Goal: Task Accomplishment & Management: Use online tool/utility

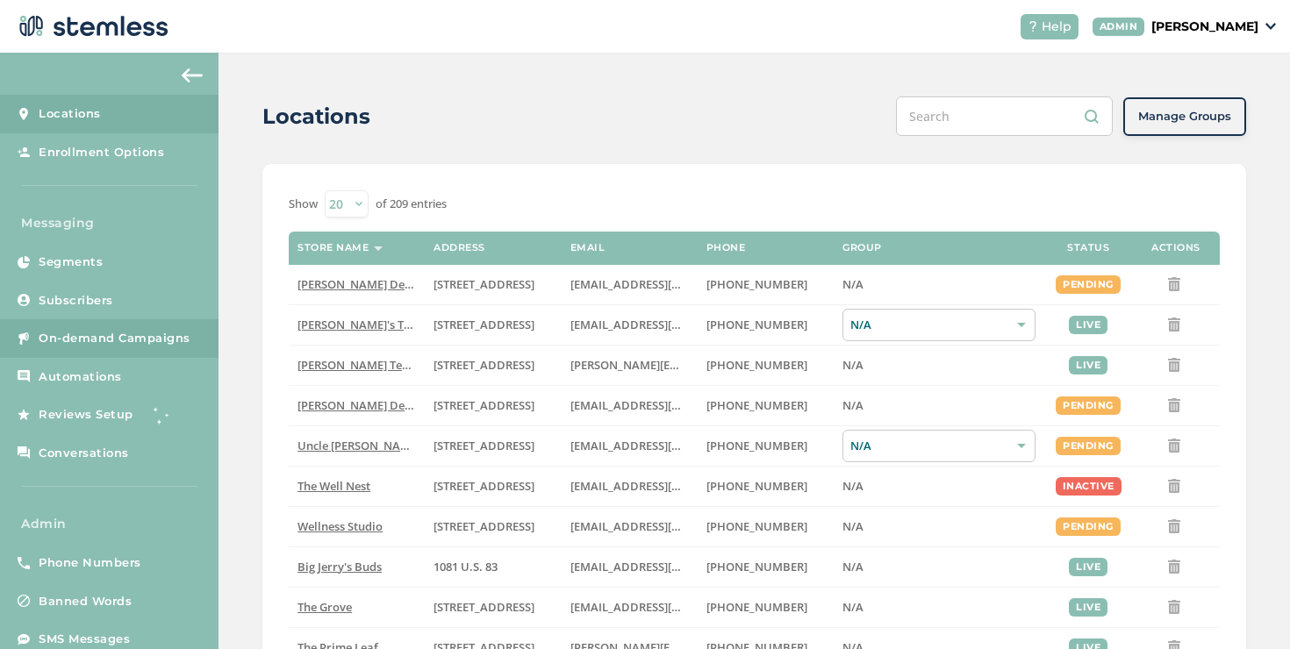
click at [181, 333] on span "On-demand Campaigns" at bounding box center [115, 339] width 152 height 18
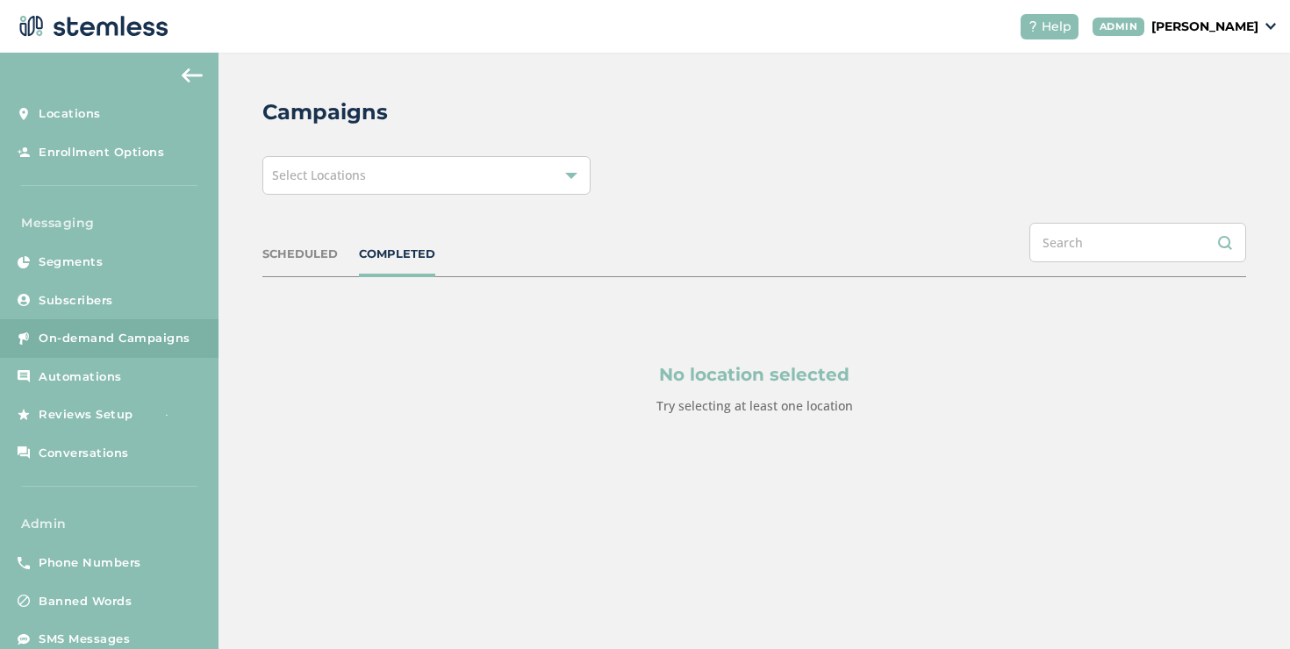
click at [335, 191] on div "Select Locations" at bounding box center [426, 175] width 328 height 39
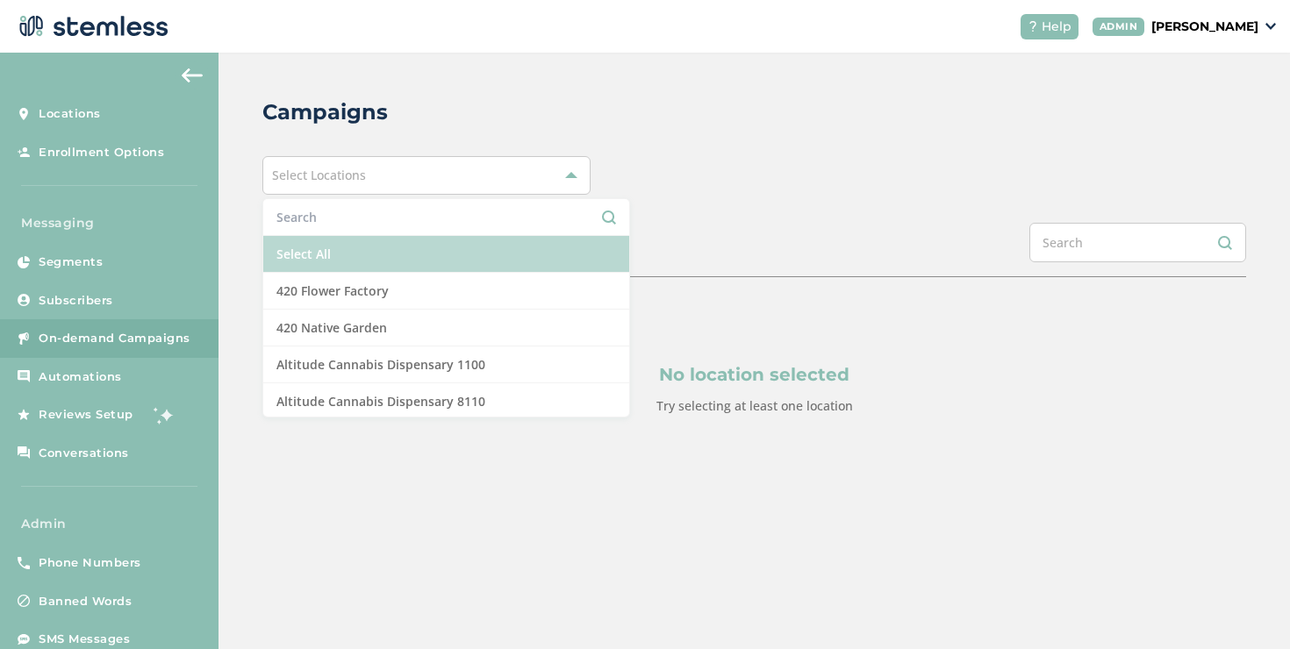
click at [310, 247] on li "Select All" at bounding box center [446, 254] width 366 height 37
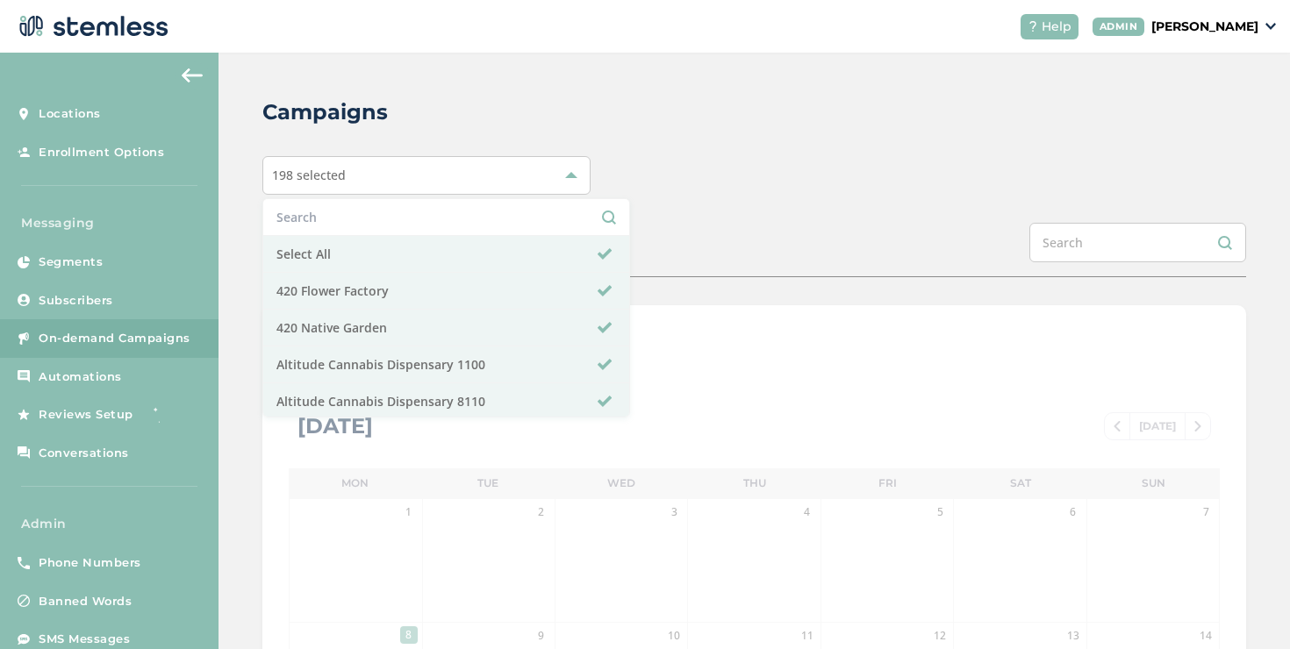
click at [750, 226] on div "SCHEDULED COMPLETED" at bounding box center [753, 250] width 983 height 54
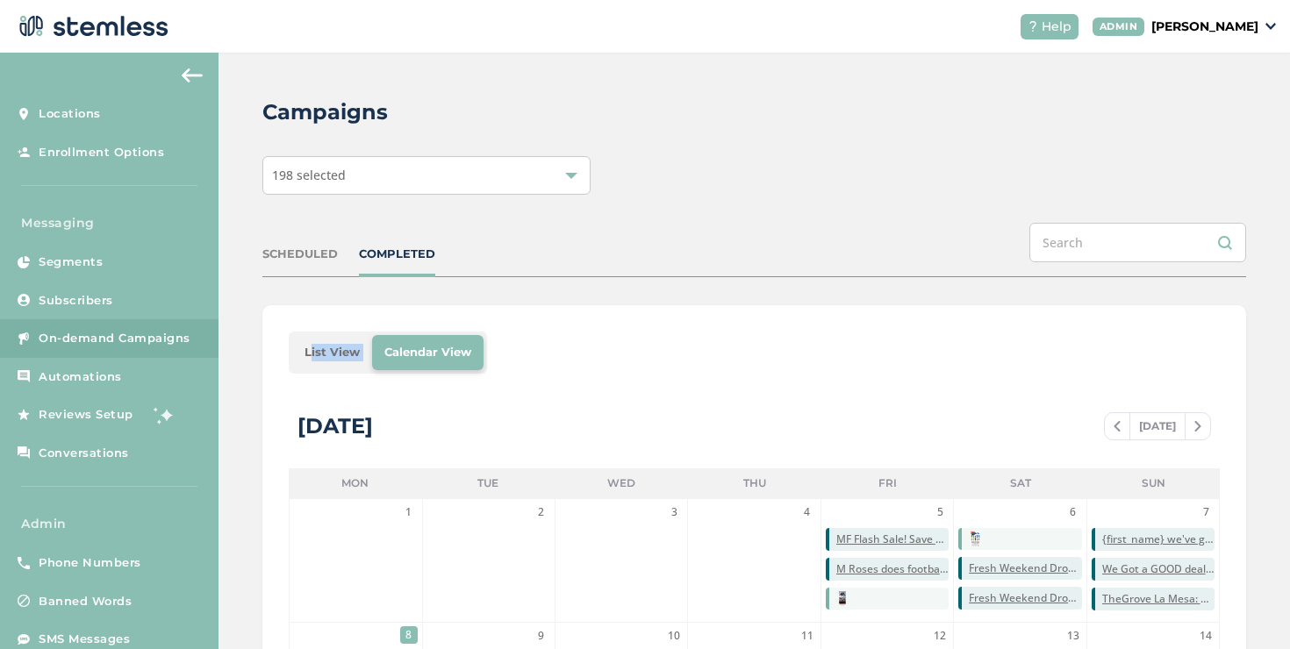
click at [318, 349] on li "List View" at bounding box center [332, 352] width 80 height 35
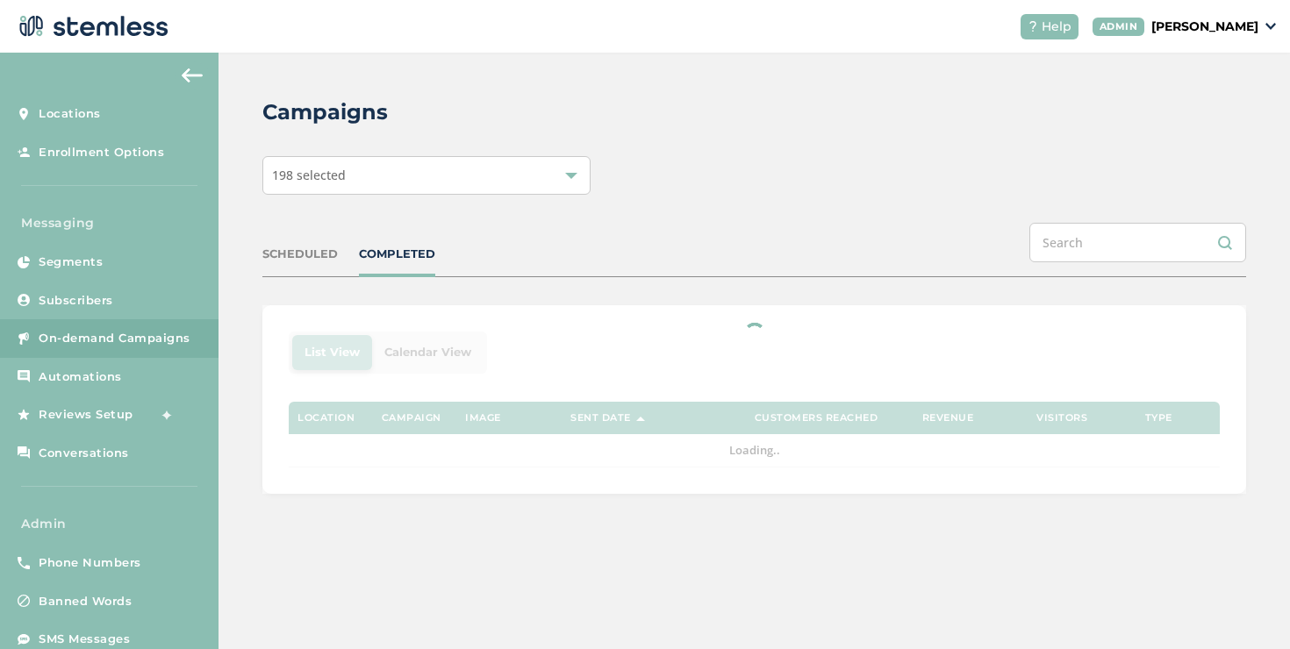
click at [318, 349] on div at bounding box center [753, 399] width 983 height 189
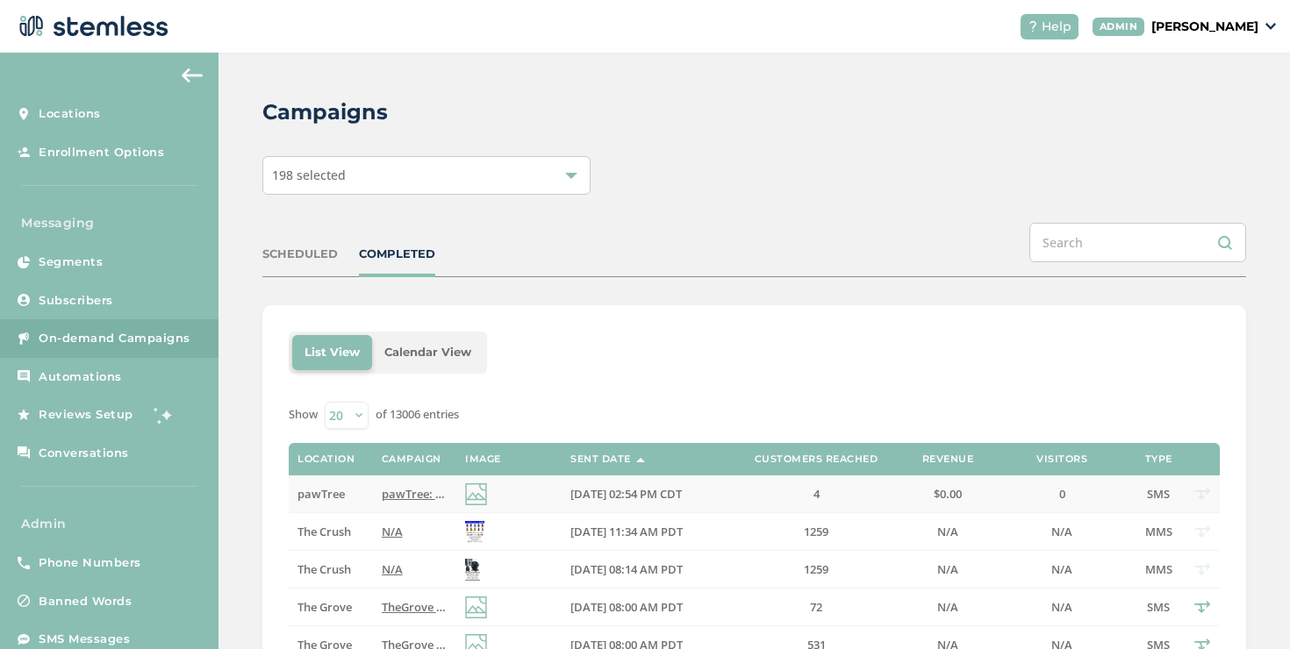
click at [383, 493] on span "pawTree: New to pawTree? We’ve got you! This video has the basics to help you g…" at bounding box center [679, 494] width 594 height 16
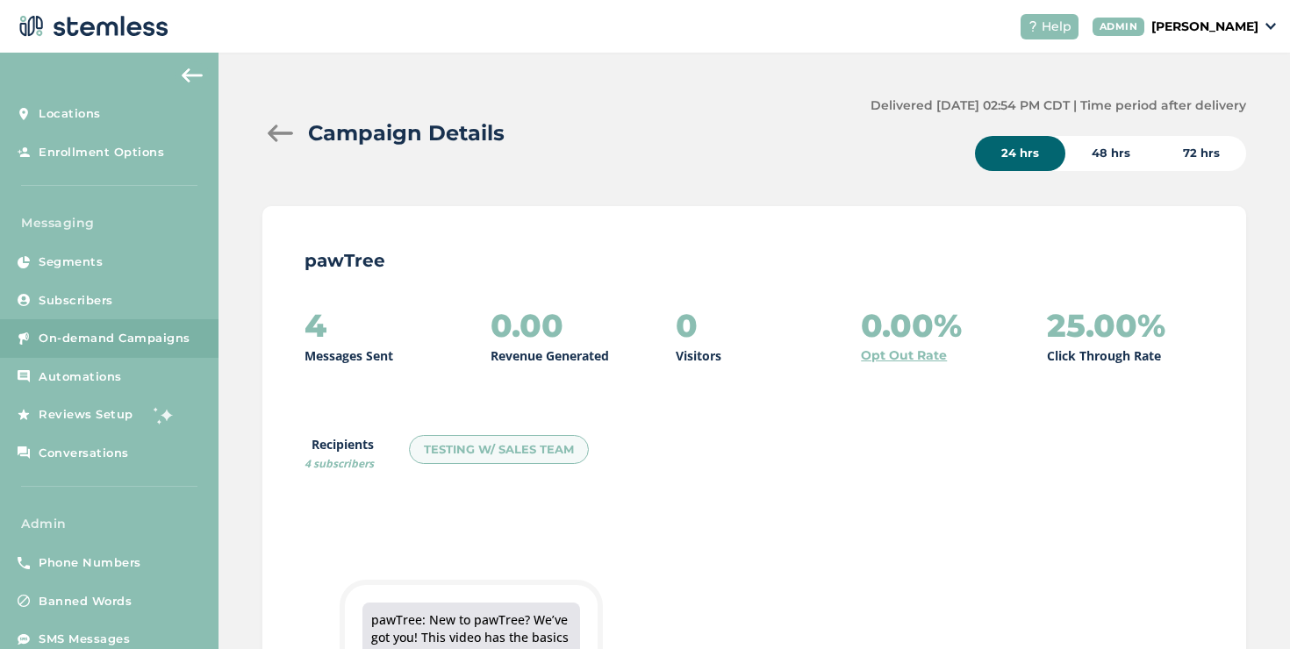
click at [282, 130] on div at bounding box center [279, 134] width 35 height 18
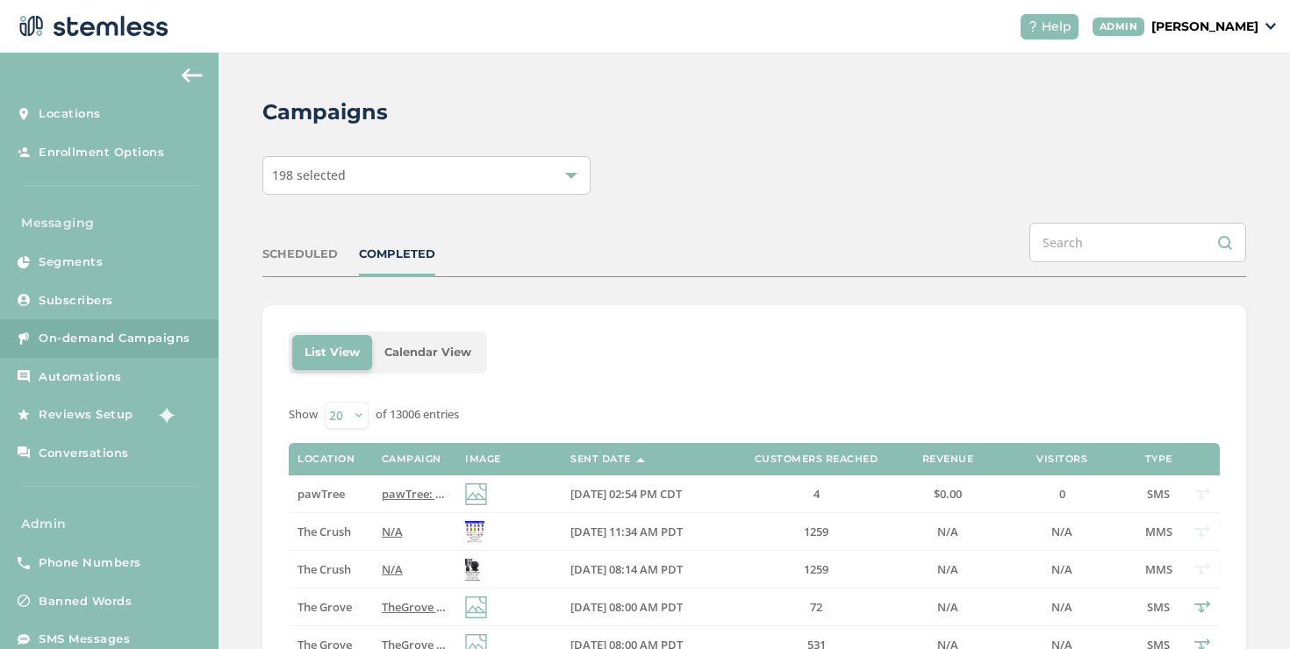
click at [287, 257] on div "SCHEDULED" at bounding box center [299, 255] width 75 height 18
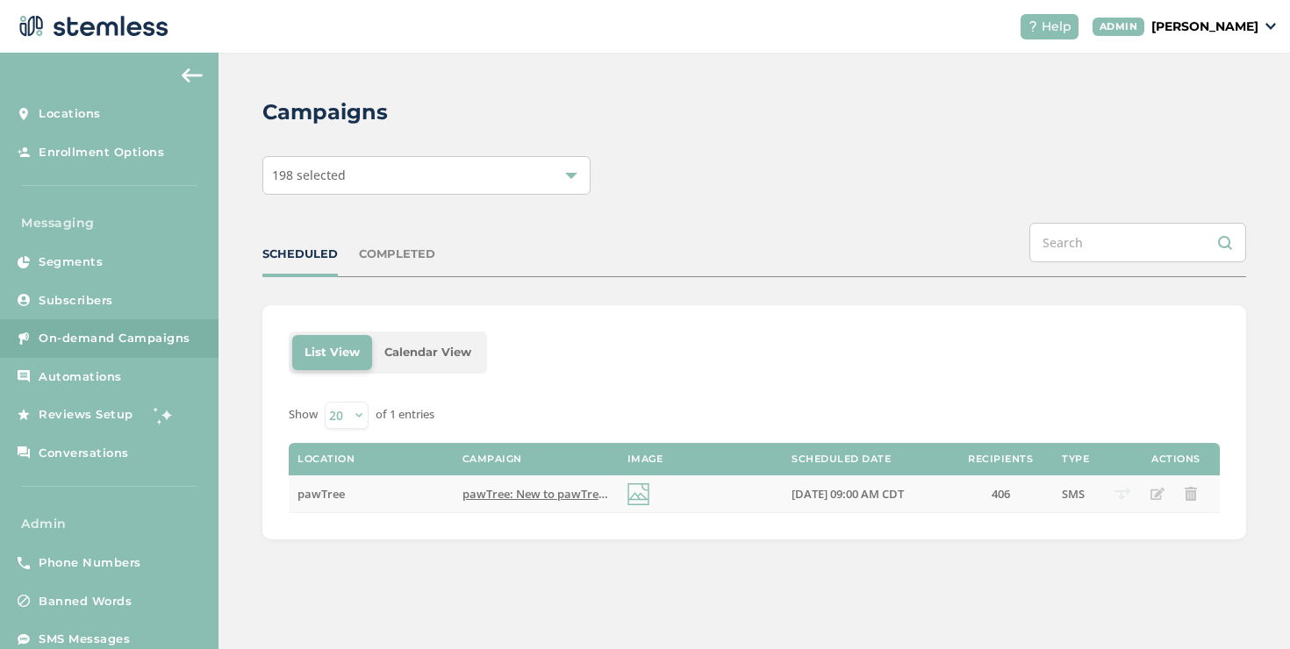
click at [474, 502] on td "pawTree: New to pawTree? We’ve got you! This video has the basics to help you e…" at bounding box center [536, 494] width 165 height 38
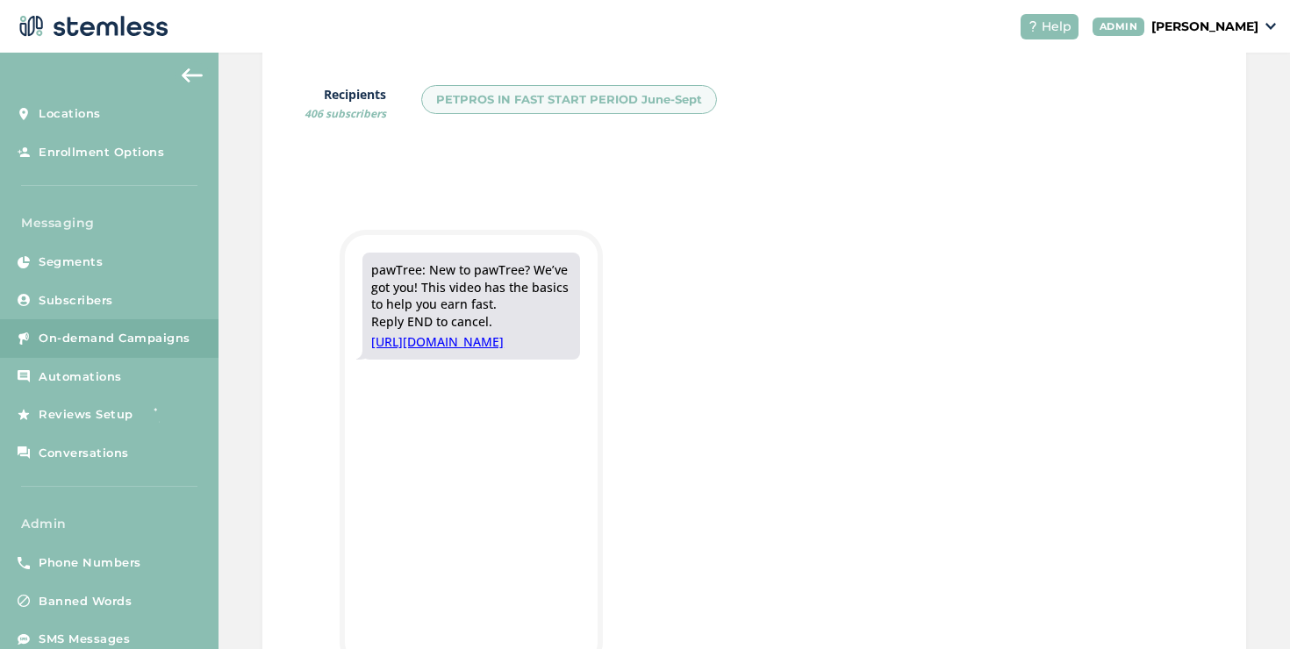
scroll to position [334, 0]
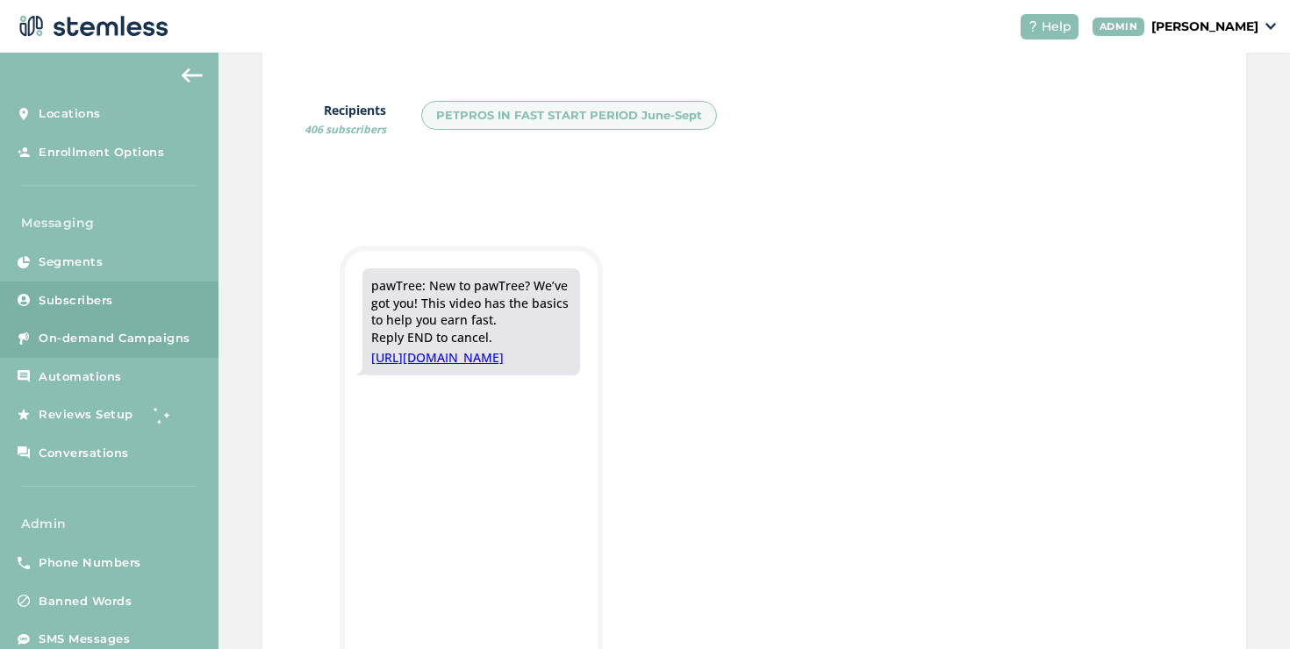
click at [111, 292] on span "Subscribers" at bounding box center [76, 301] width 75 height 18
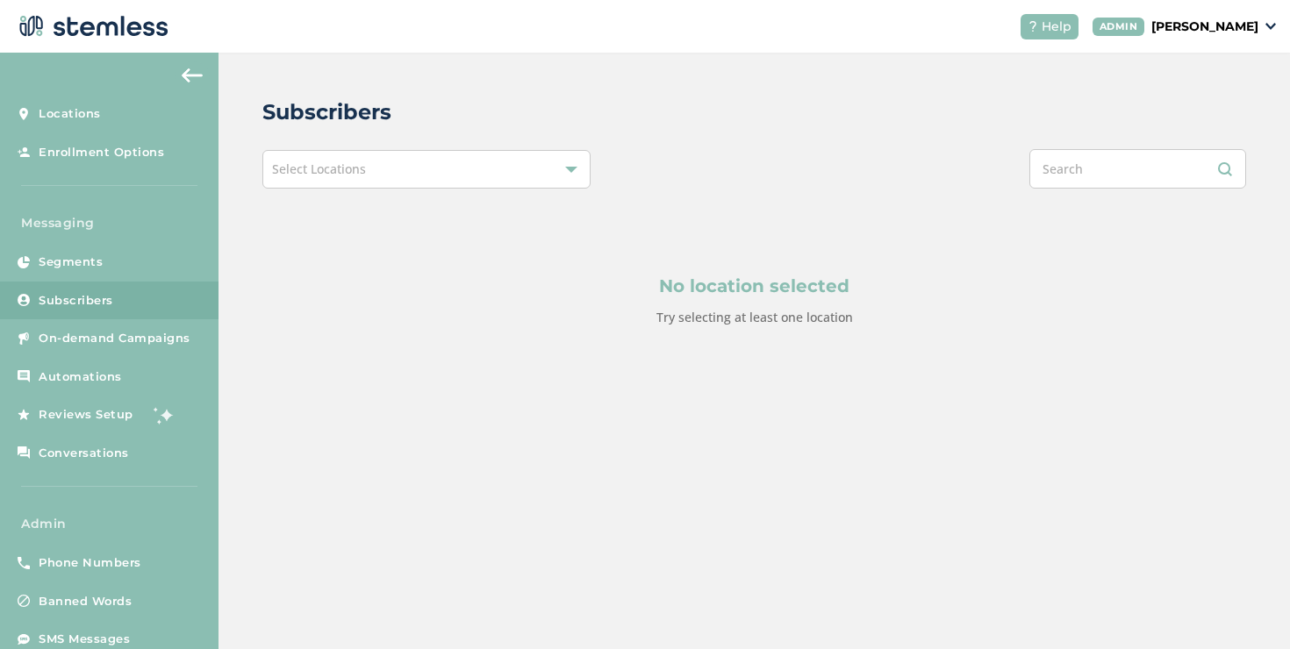
click at [326, 154] on div "Select Locations" at bounding box center [426, 169] width 328 height 39
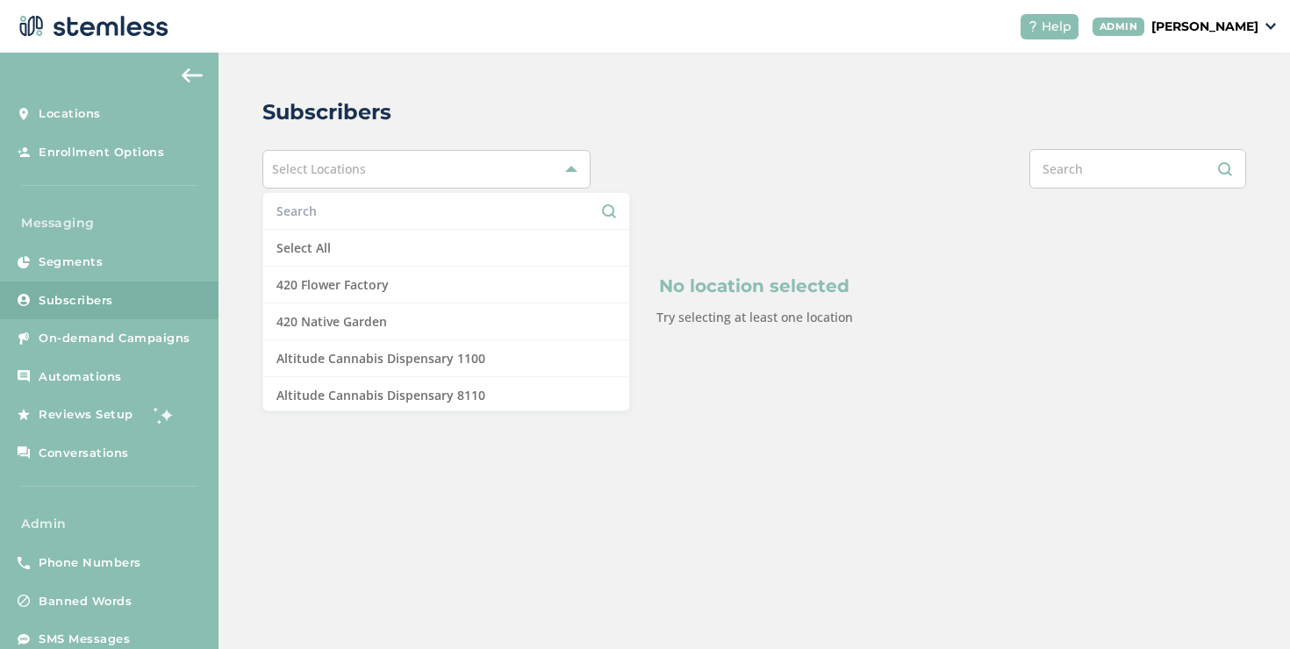
click at [329, 210] on input "text" at bounding box center [446, 211] width 340 height 18
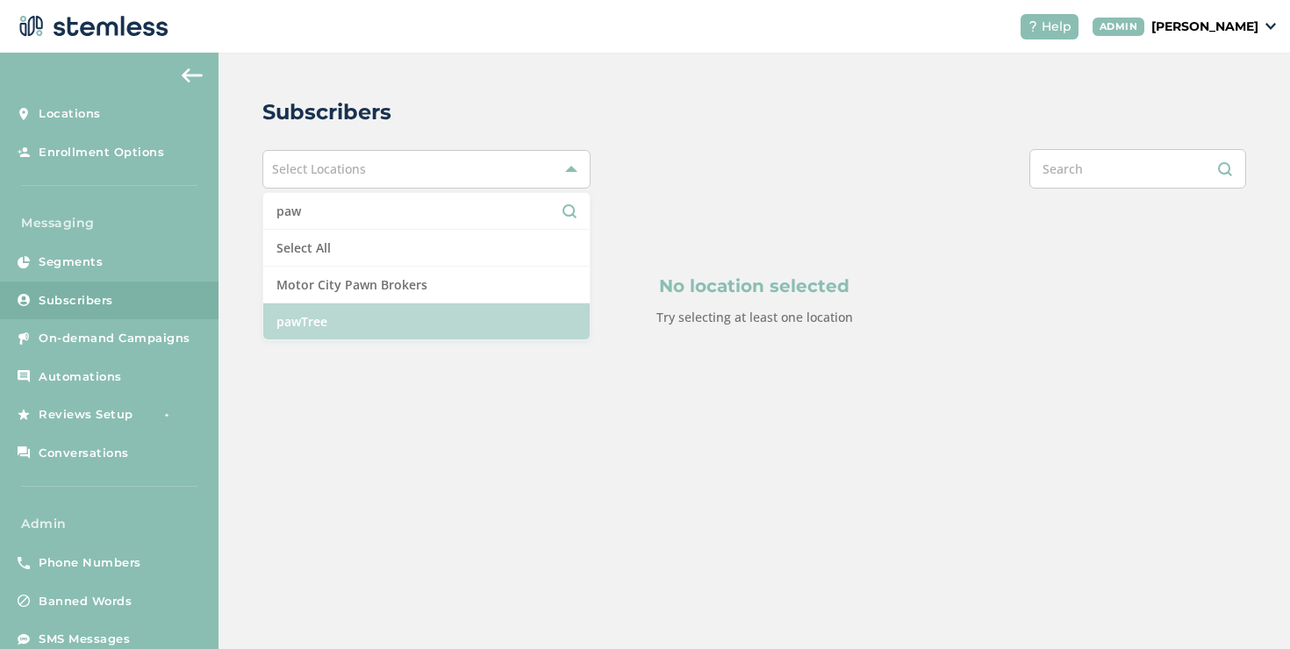
type input "paw"
click at [350, 335] on li "pawTree" at bounding box center [426, 322] width 326 height 36
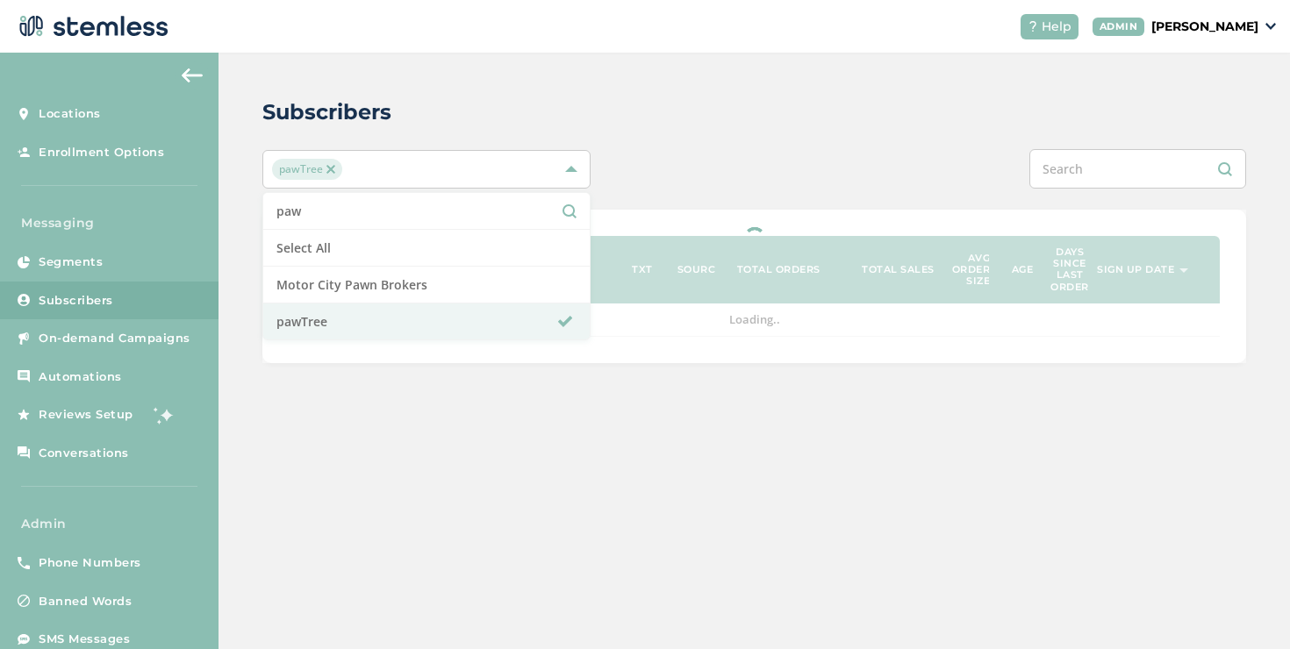
click at [1025, 220] on div at bounding box center [753, 287] width 983 height 154
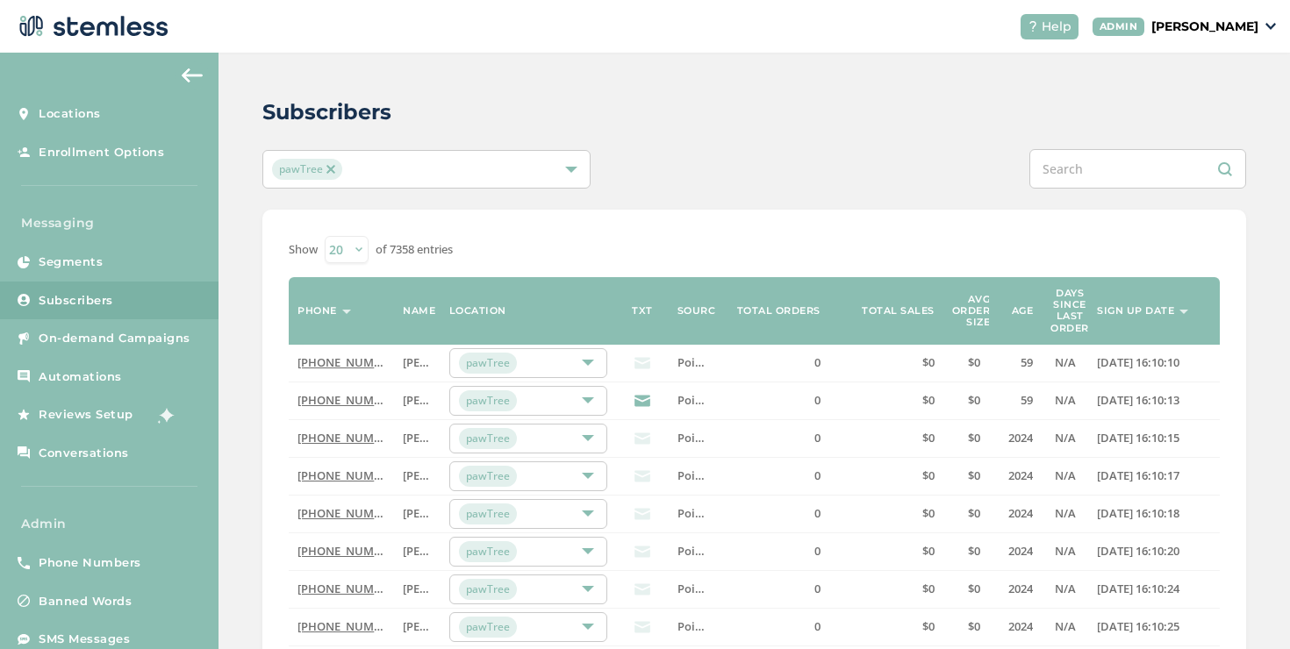
click at [1123, 307] on label "Sign up date" at bounding box center [1135, 310] width 77 height 11
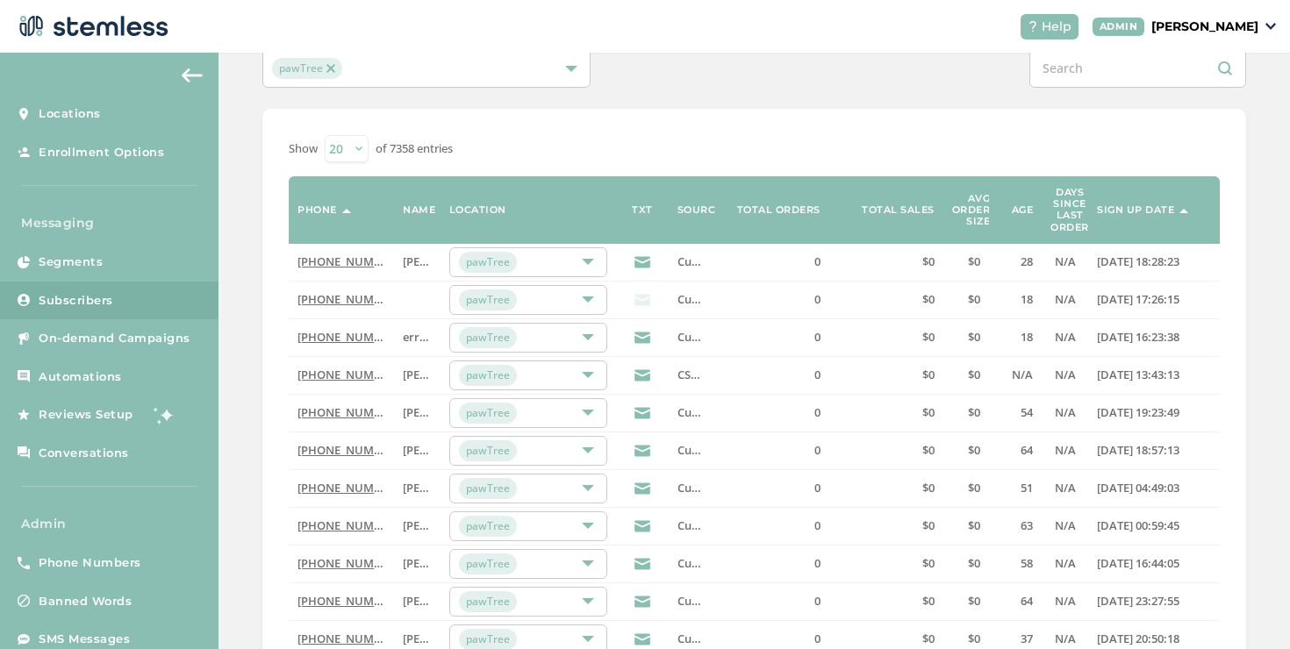
scroll to position [230, 0]
